Goal: Navigation & Orientation: Find specific page/section

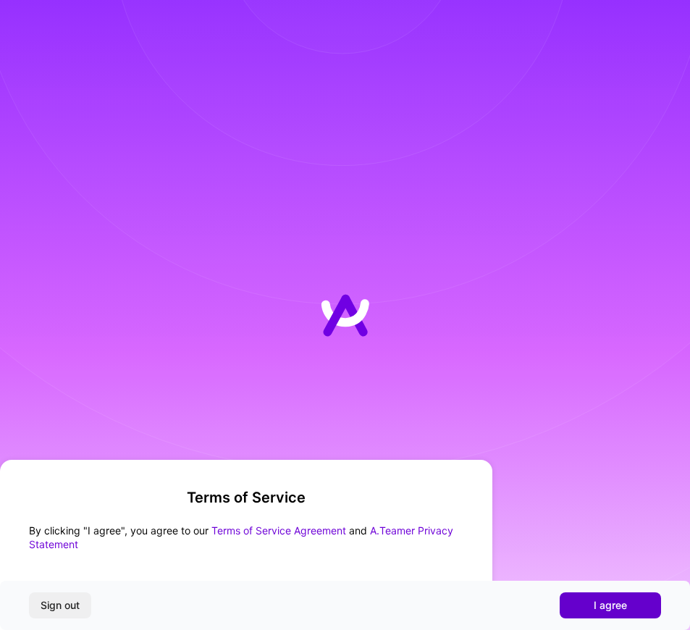
click at [594, 608] on span "I agree" at bounding box center [609, 605] width 33 height 14
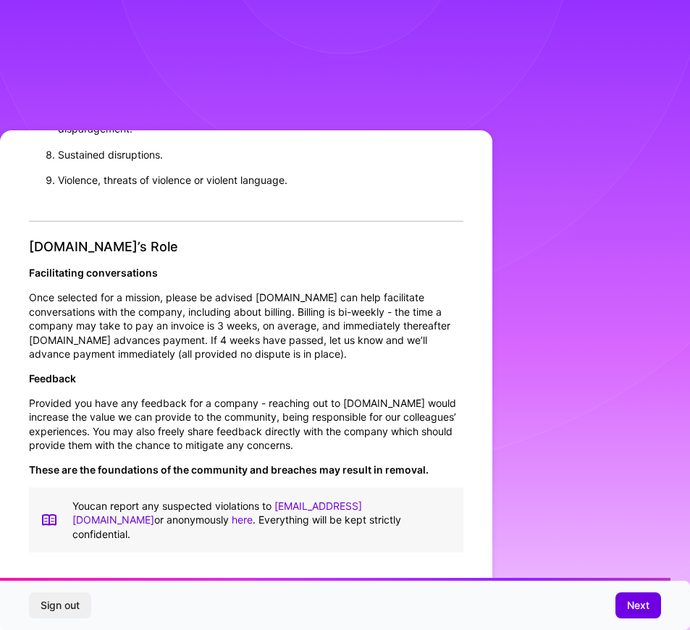
scroll to position [1366, 0]
click at [636, 606] on span "Next" at bounding box center [638, 605] width 22 height 14
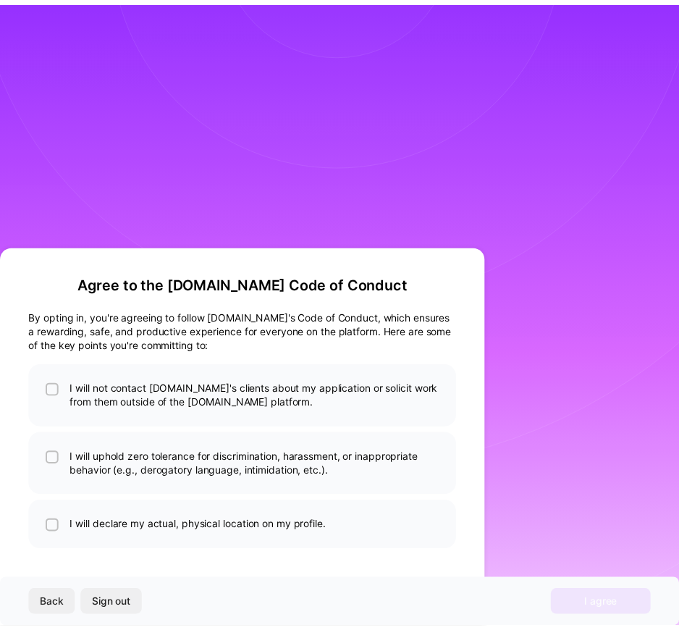
scroll to position [0, 0]
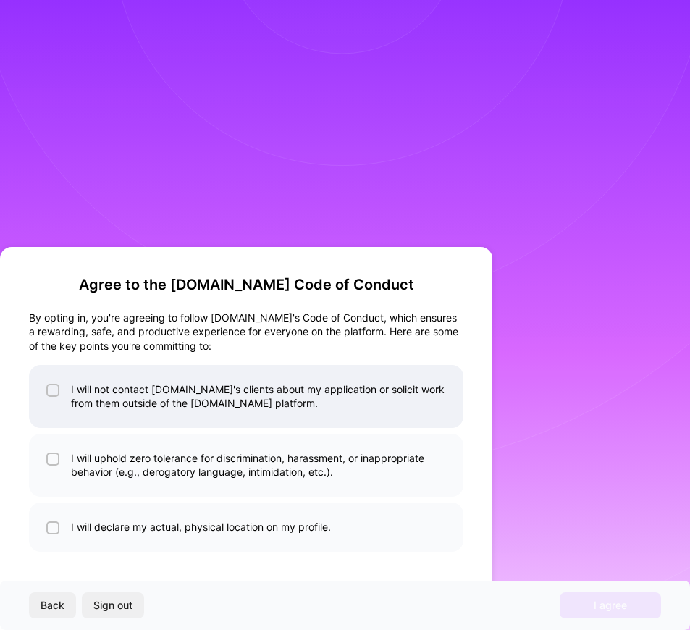
click at [56, 395] on div at bounding box center [52, 390] width 13 height 13
checkbox input "true"
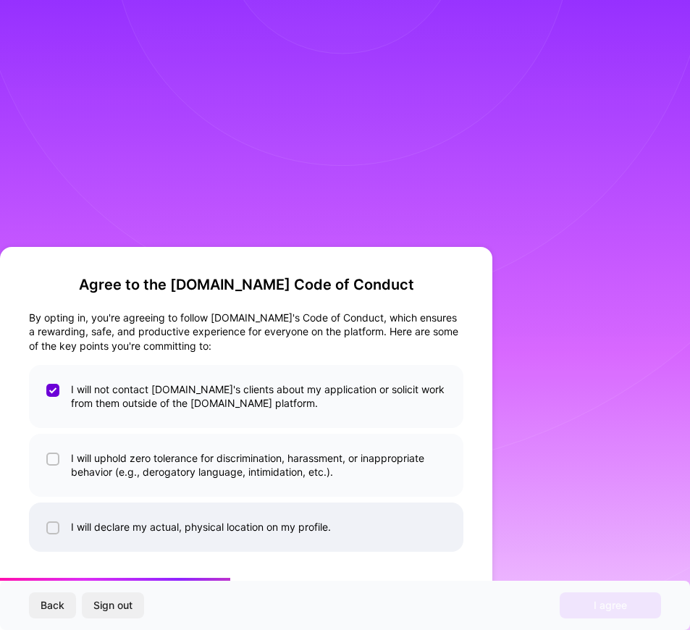
click at [64, 528] on li "I will declare my actual, physical location on my profile." at bounding box center [246, 526] width 434 height 49
checkbox input "true"
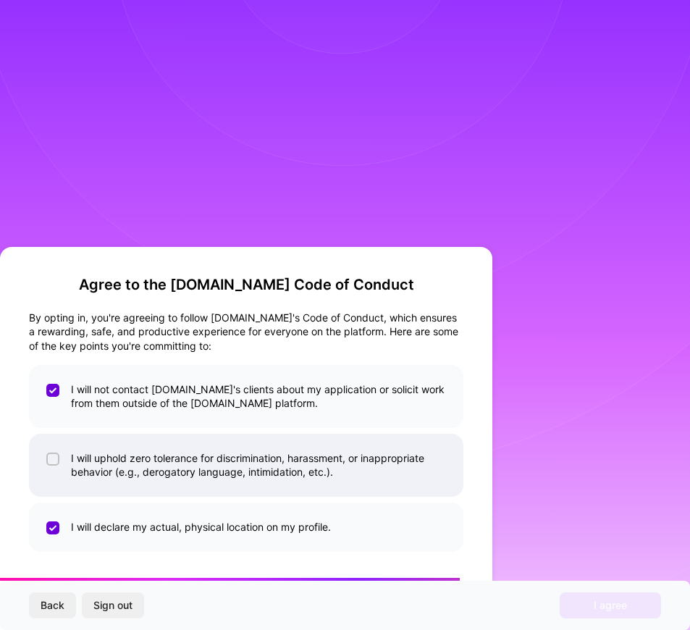
click at [50, 459] on input "checkbox" at bounding box center [54, 460] width 10 height 10
checkbox input "true"
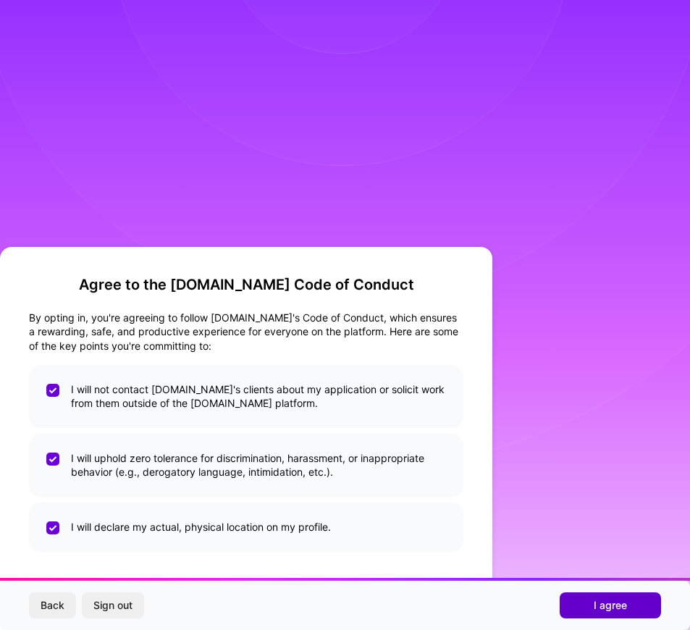
click at [602, 606] on span "I agree" at bounding box center [609, 605] width 33 height 14
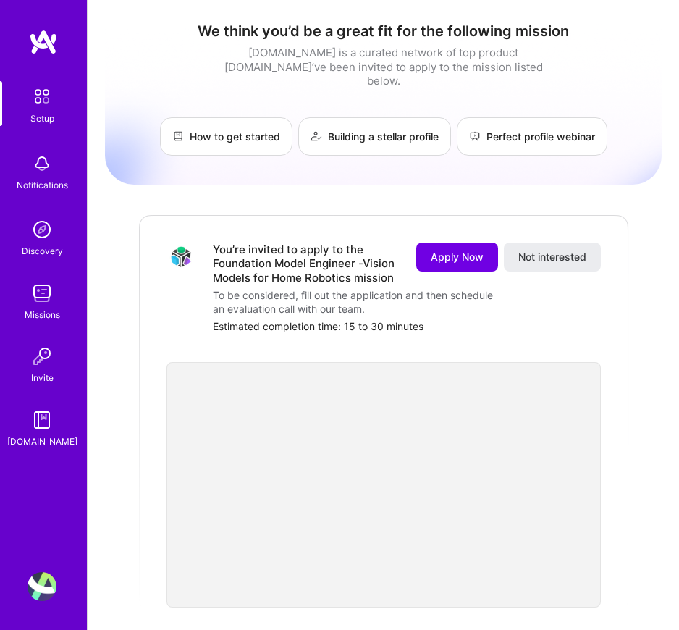
click at [656, 274] on div "We think you’d be a great fit for the following mission [DOMAIN_NAME] is a cura…" at bounding box center [383, 564] width 557 height 1107
click at [46, 41] on img at bounding box center [43, 42] width 29 height 26
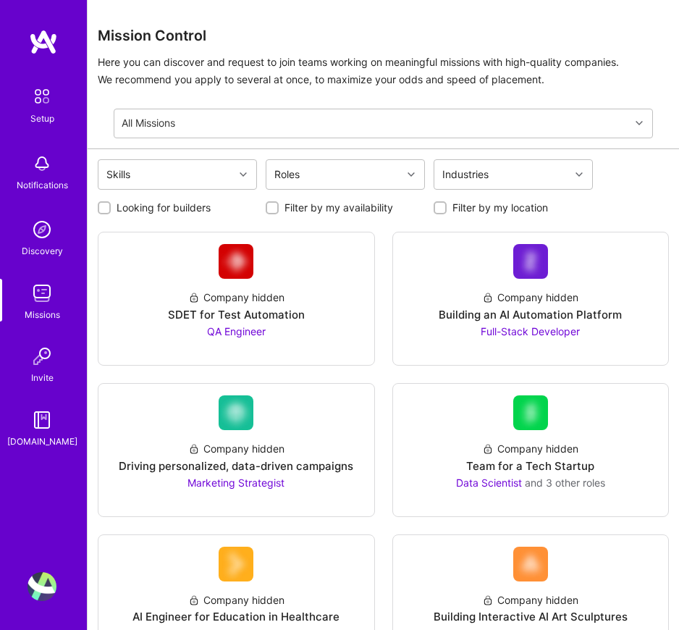
click at [38, 587] on img at bounding box center [42, 586] width 29 height 29
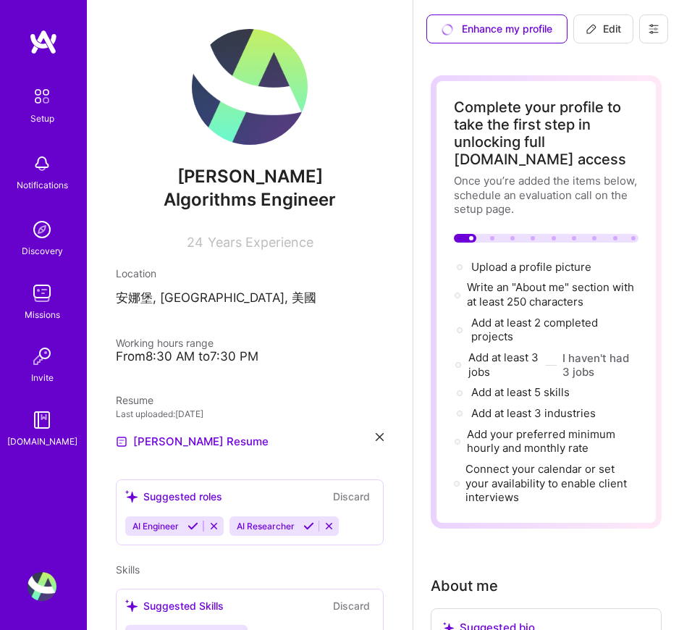
click at [46, 41] on img at bounding box center [43, 42] width 29 height 26
